Goal: Navigation & Orientation: Go to known website

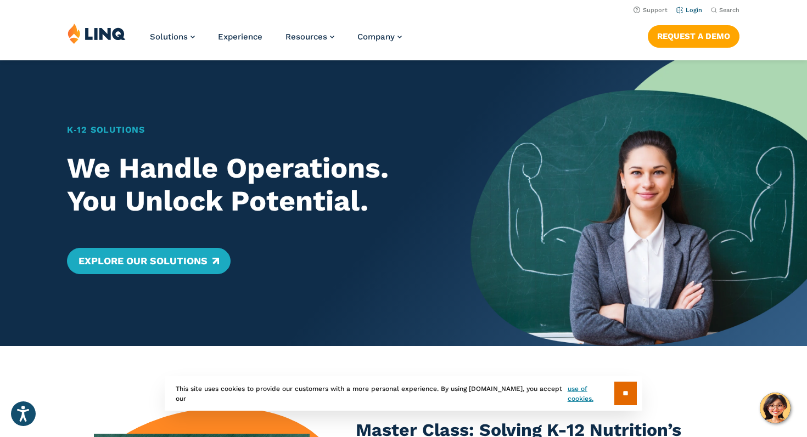
click at [696, 13] on link "Login" at bounding box center [689, 10] width 26 height 7
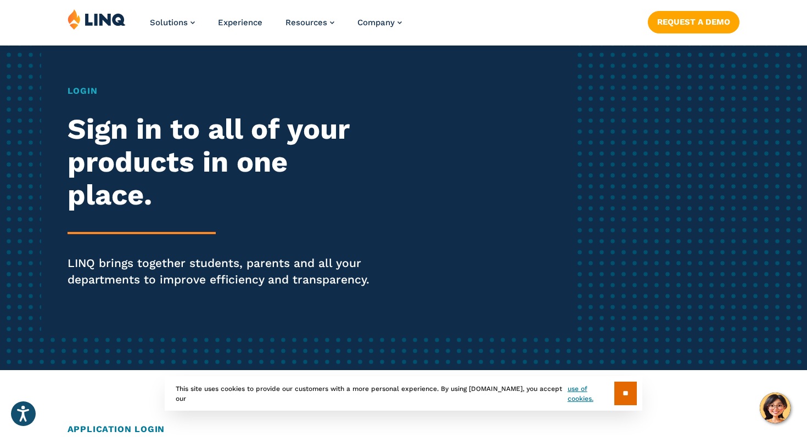
scroll to position [83, 0]
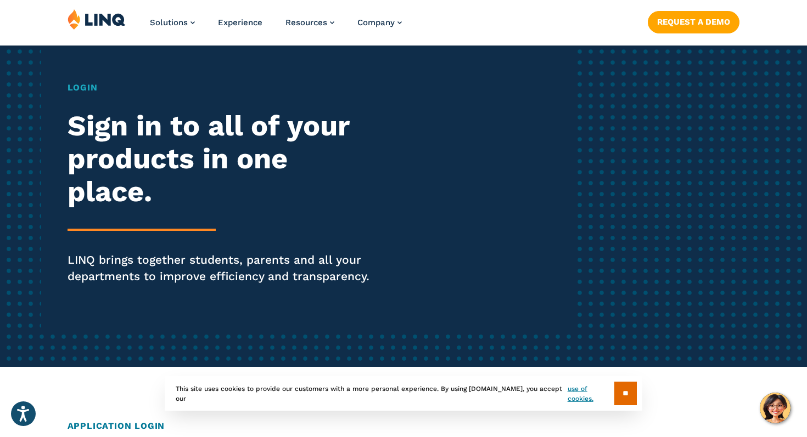
click at [83, 95] on div "Login Sign in to all of your products in one place. LINQ brings together studen…" at bounding box center [222, 198] width 311 height 234
click at [83, 88] on h1 "Login" at bounding box center [222, 87] width 311 height 13
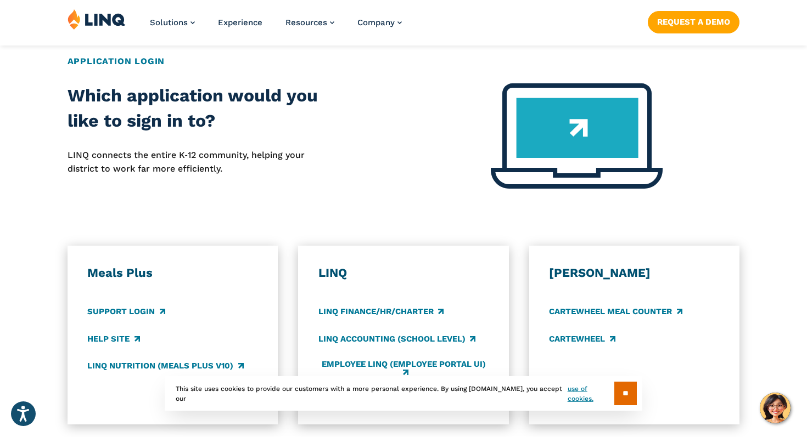
scroll to position [459, 0]
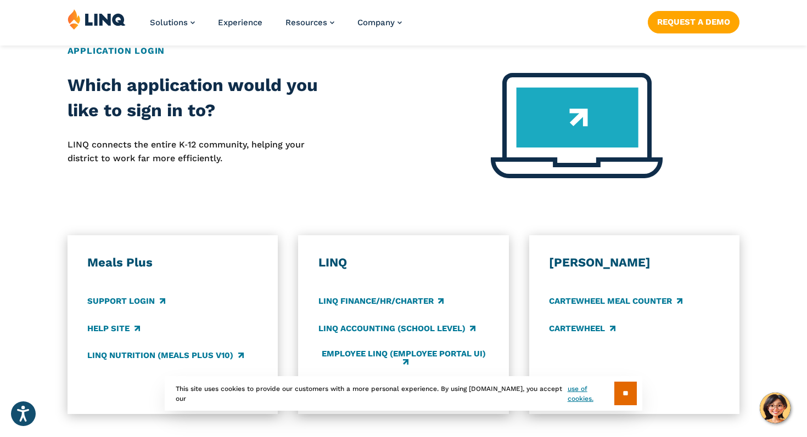
click at [85, 23] on img at bounding box center [96, 19] width 58 height 21
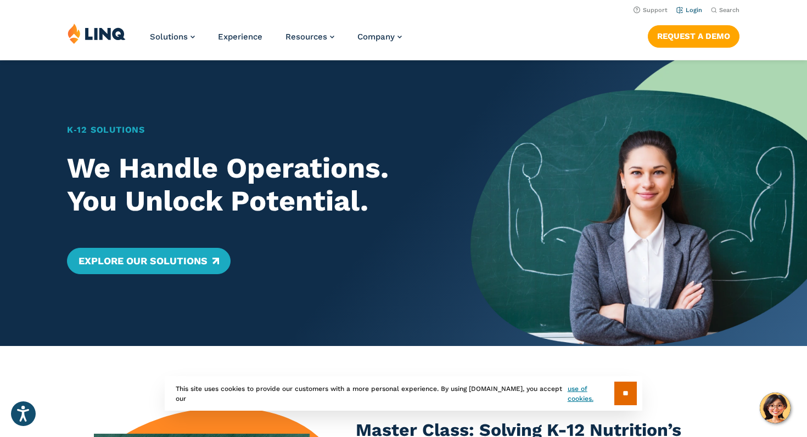
click at [692, 8] on link "Login" at bounding box center [689, 10] width 26 height 7
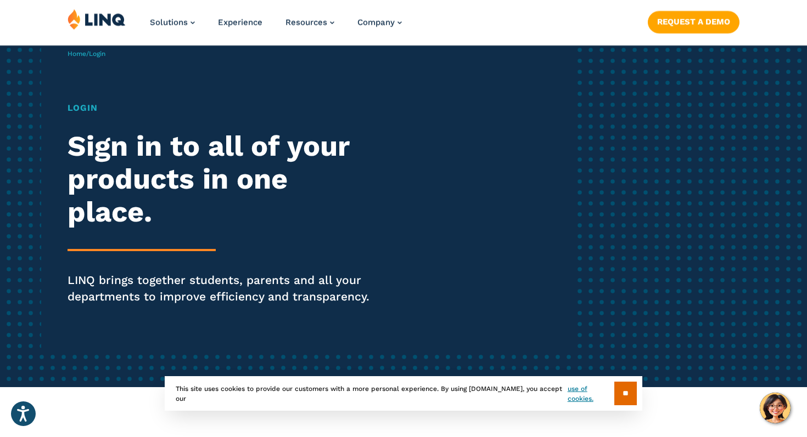
scroll to position [67, 0]
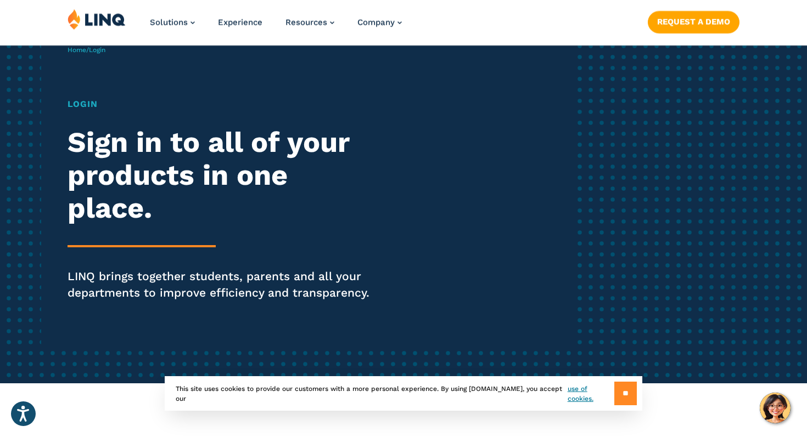
click at [619, 391] on input "**" at bounding box center [625, 394] width 22 height 24
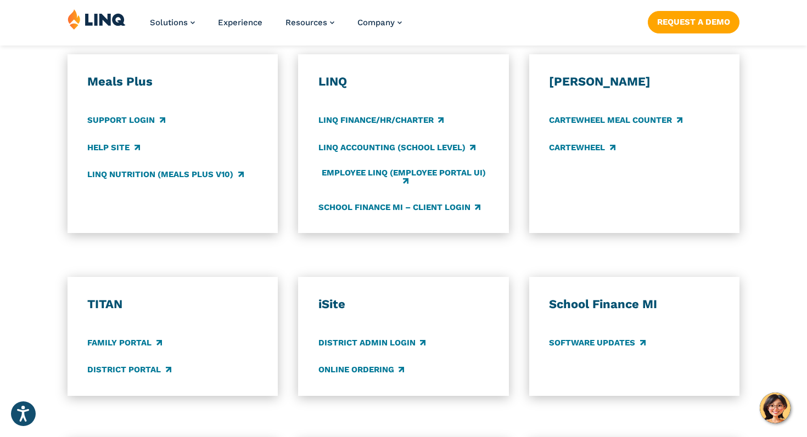
scroll to position [639, 0]
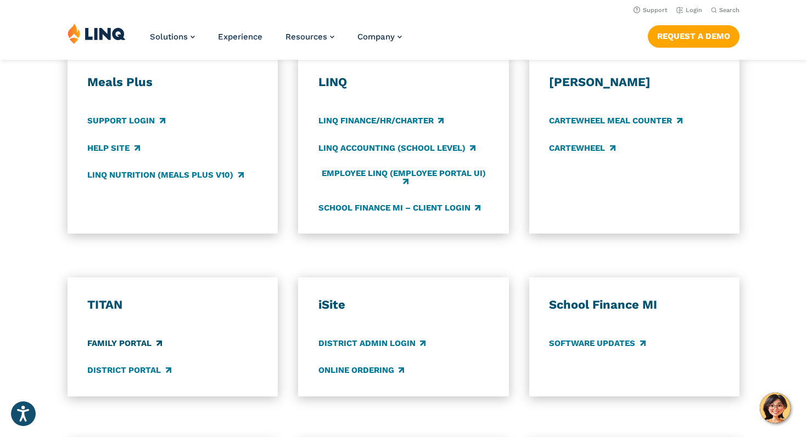
click at [114, 345] on link "Family Portal" at bounding box center [124, 344] width 74 height 12
